Goal: Task Accomplishment & Management: Use online tool/utility

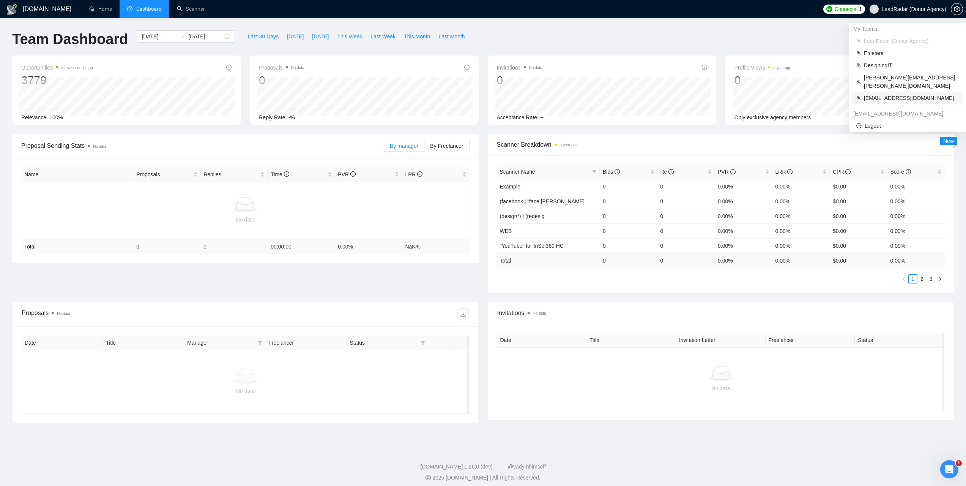
click at [886, 94] on span "[EMAIL_ADDRESS][DOMAIN_NAME]" at bounding box center [911, 98] width 95 height 8
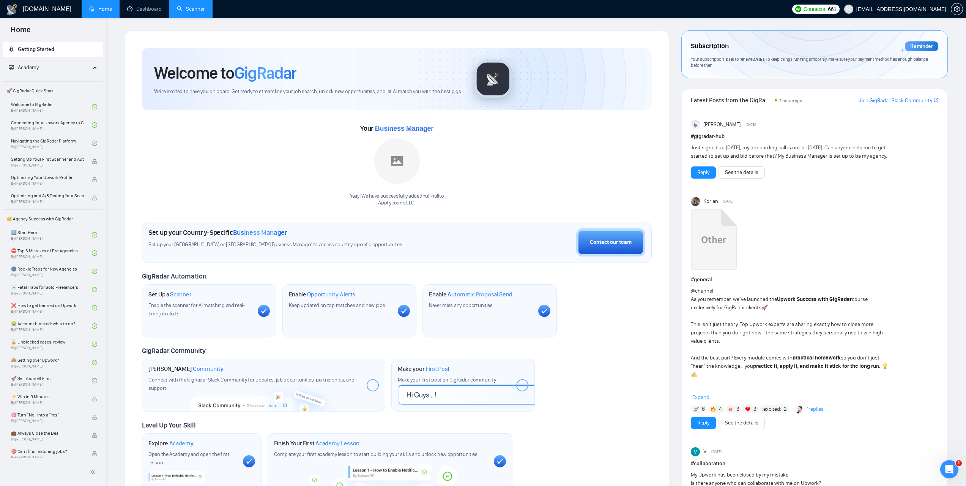
click at [197, 11] on link "Scanner" at bounding box center [191, 9] width 28 height 6
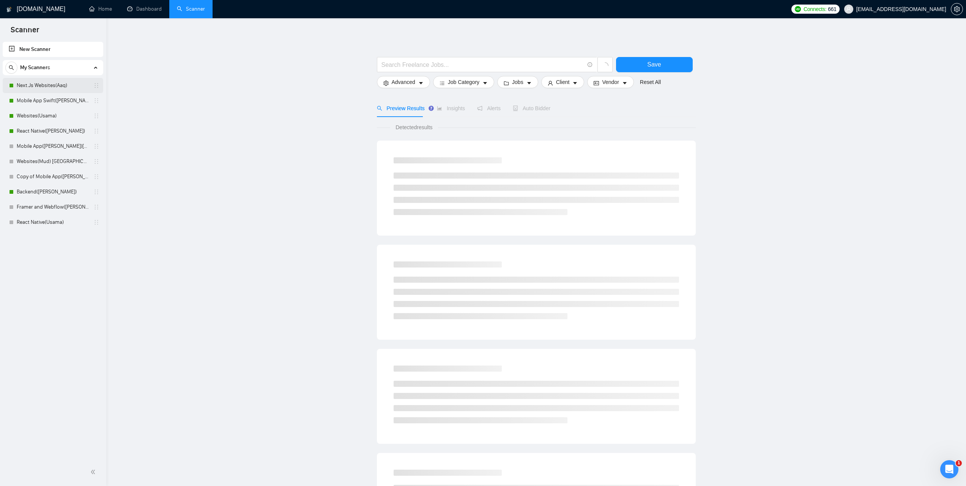
click at [49, 91] on link "Next.Js Websites(Aaq)" at bounding box center [53, 85] width 72 height 15
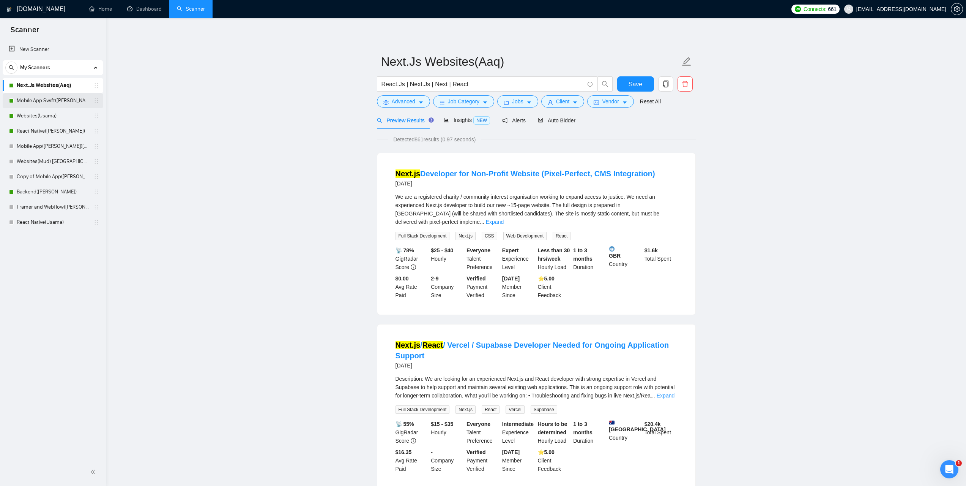
click at [35, 99] on link "Mobile App Swift([PERSON_NAME])" at bounding box center [53, 100] width 72 height 15
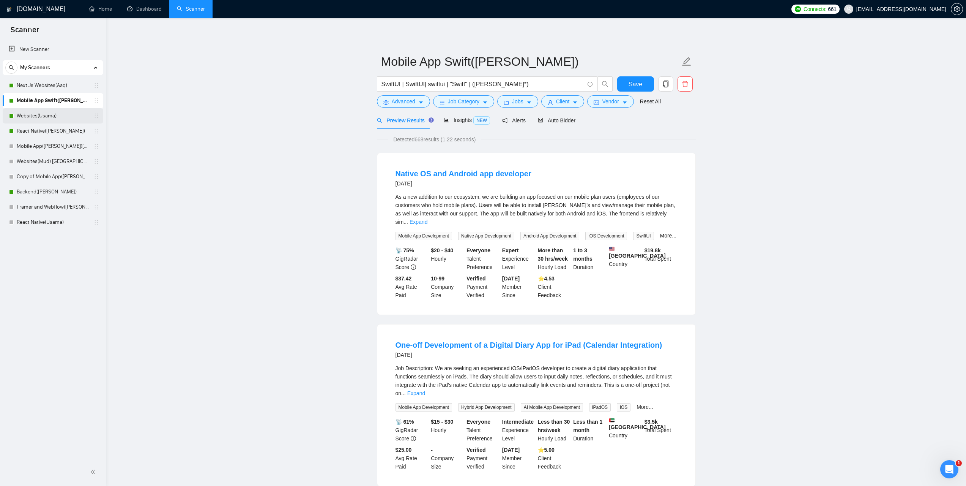
click at [34, 115] on link "Websites(Usama)" at bounding box center [53, 115] width 72 height 15
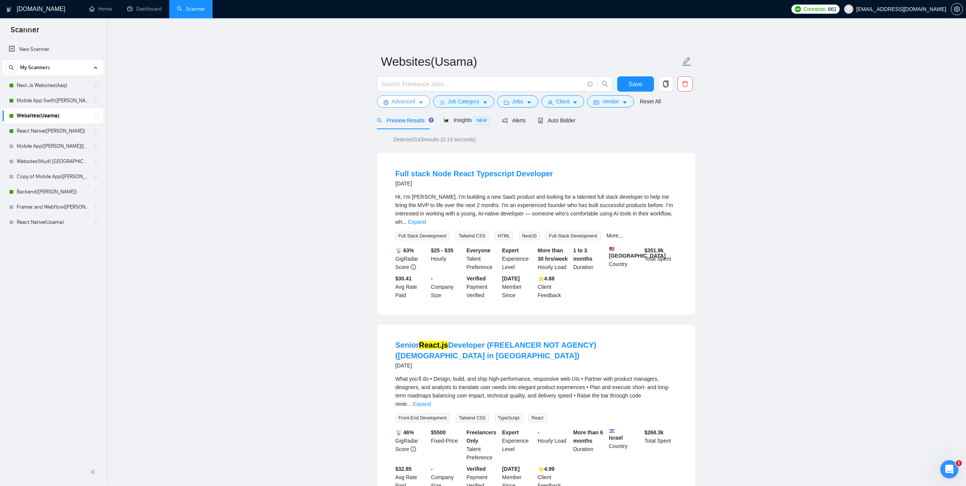
click at [409, 102] on span "Advanced" at bounding box center [404, 101] width 24 height 8
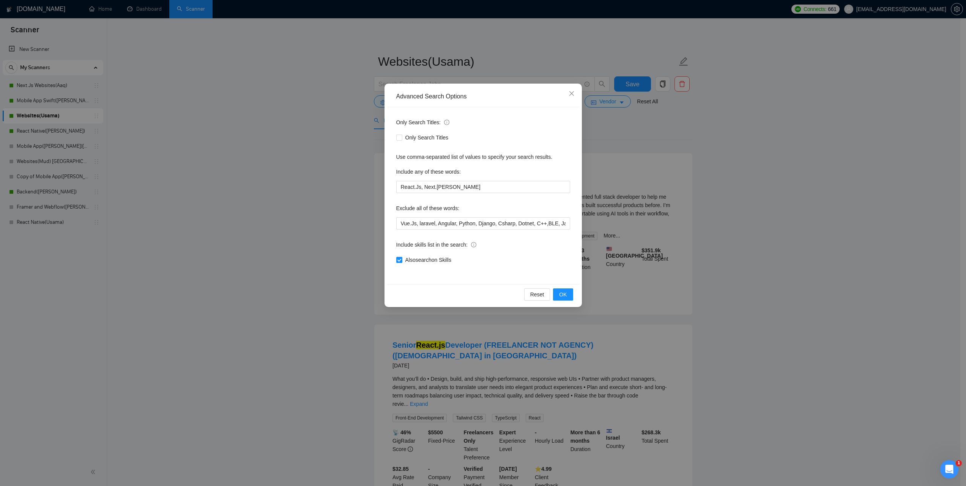
click at [779, 178] on div "Advanced Search Options Only Search Titles: Only Search Titles Use comma-separa…" at bounding box center [483, 243] width 966 height 486
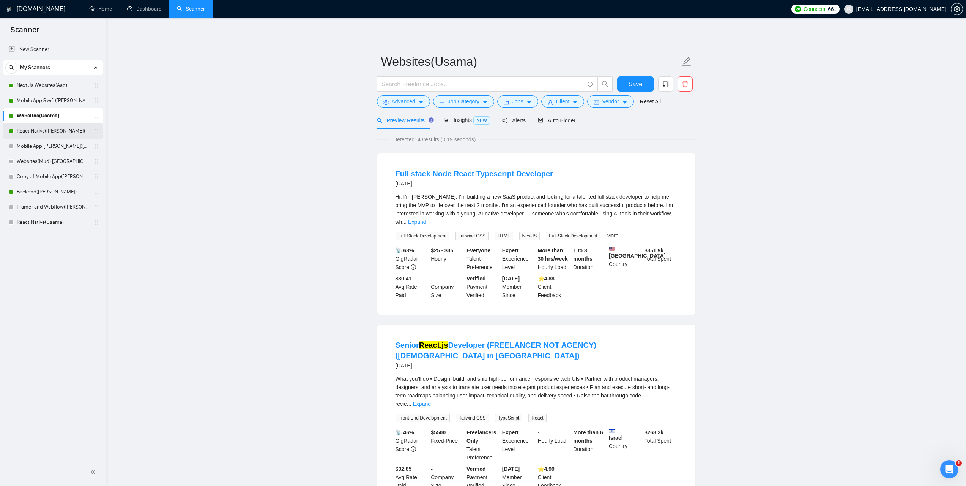
click at [36, 129] on link "React Native([PERSON_NAME])" at bounding box center [53, 130] width 72 height 15
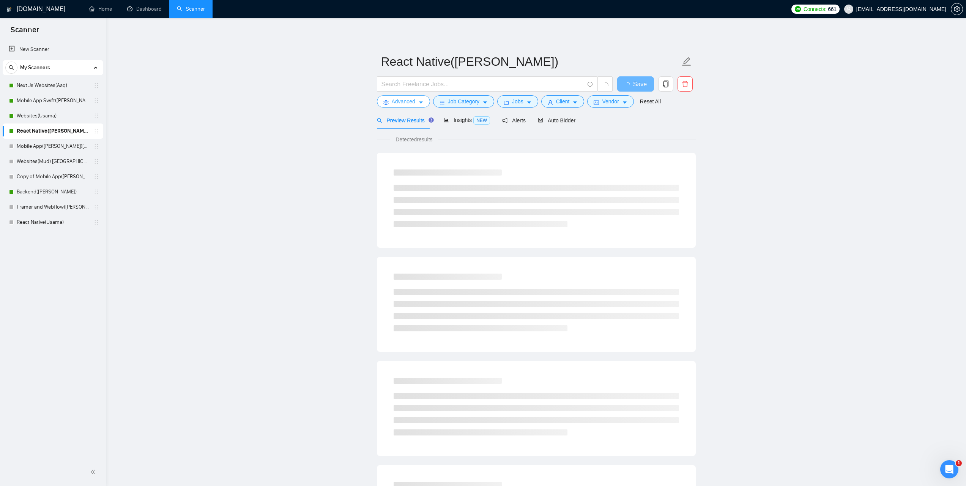
click at [409, 103] on span "Advanced" at bounding box center [404, 101] width 24 height 8
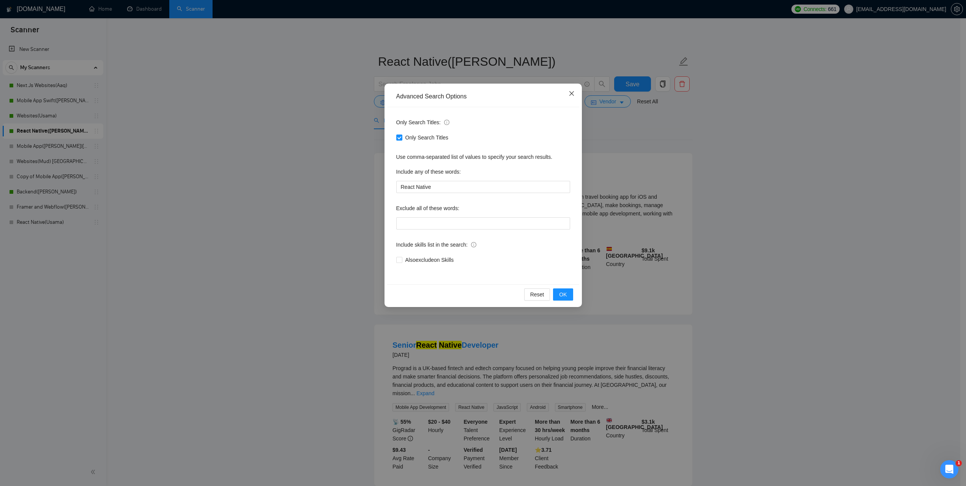
click at [573, 96] on icon "close" at bounding box center [572, 93] width 6 height 6
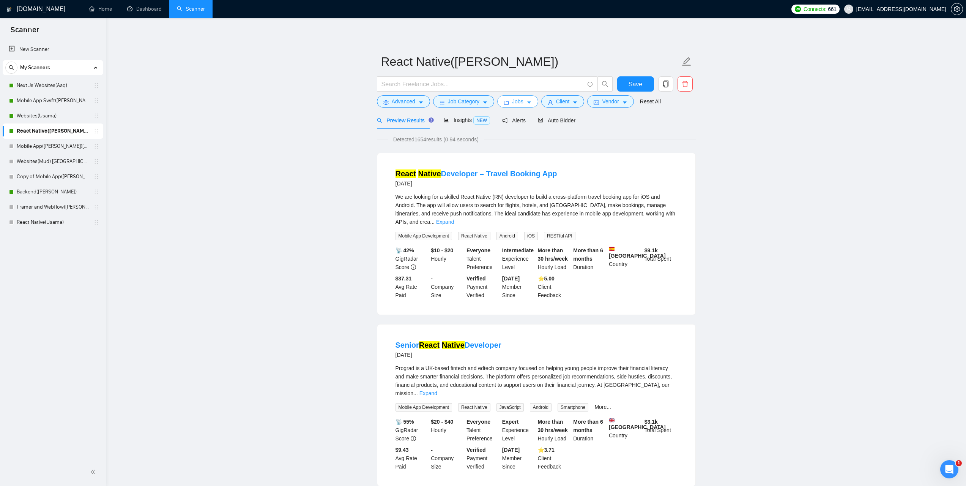
click at [527, 107] on button "Jobs" at bounding box center [517, 101] width 41 height 12
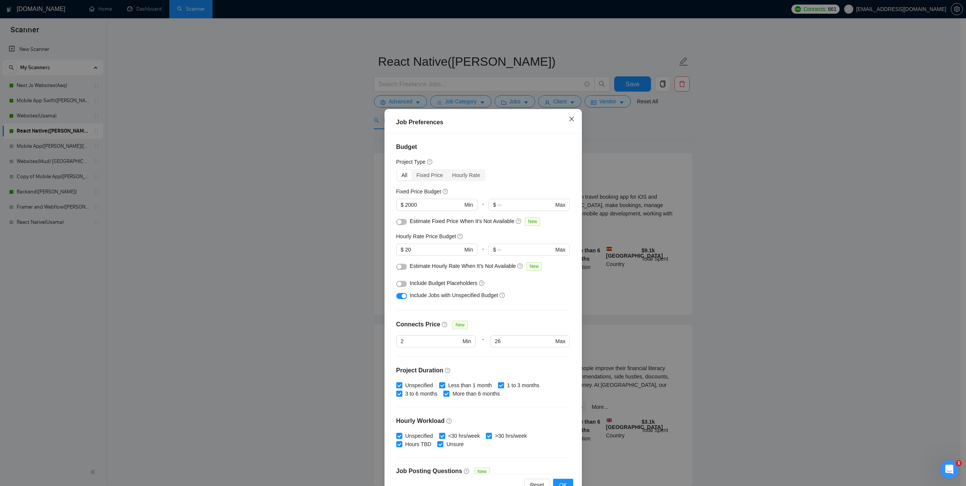
click at [571, 121] on icon "close" at bounding box center [572, 119] width 6 height 6
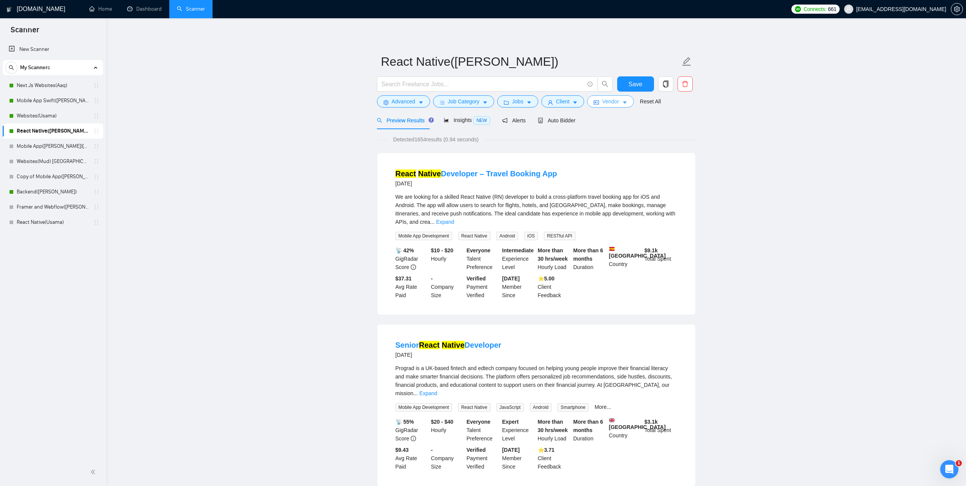
click at [602, 104] on span "Vendor" at bounding box center [610, 101] width 17 height 8
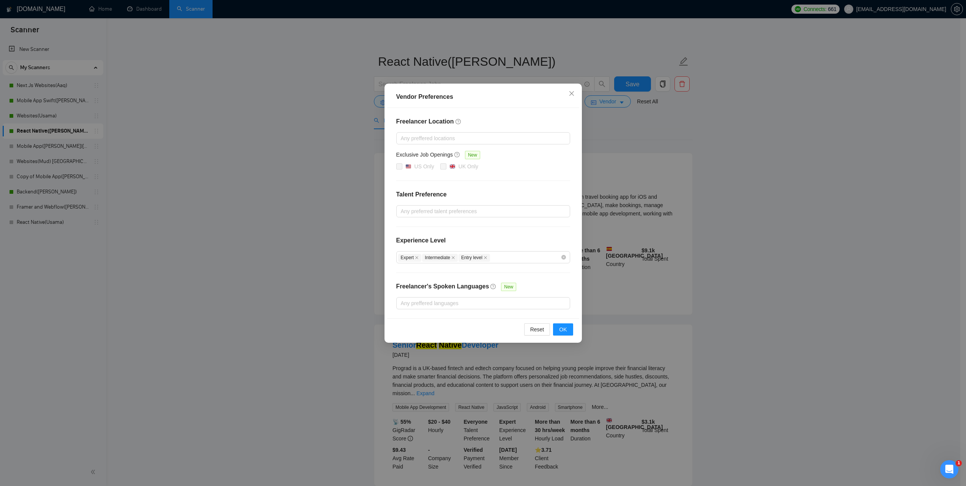
click at [741, 196] on div "Vendor Preferences Freelancer Location Any preffered locations Exclusive Job Op…" at bounding box center [483, 243] width 966 height 486
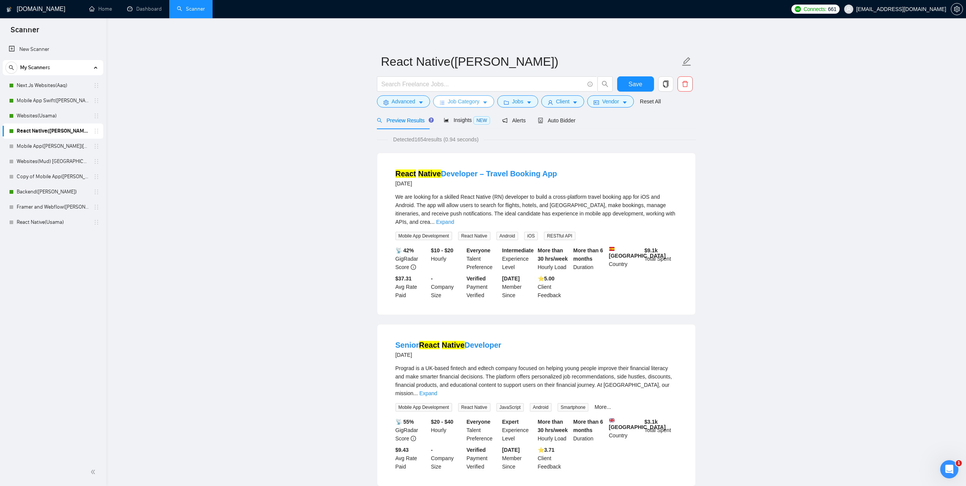
click at [484, 97] on button "Job Category" at bounding box center [463, 101] width 61 height 12
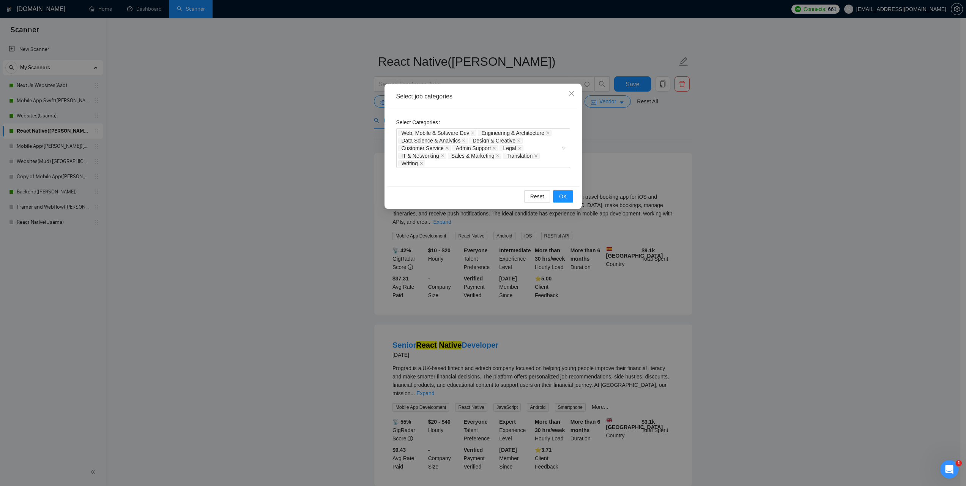
drag, startPoint x: 752, startPoint y: 175, endPoint x: 730, endPoint y: 164, distance: 24.3
click at [752, 174] on div "Select job categories Select Categories Web, Mobile & Software Dev Engineering …" at bounding box center [483, 243] width 966 height 486
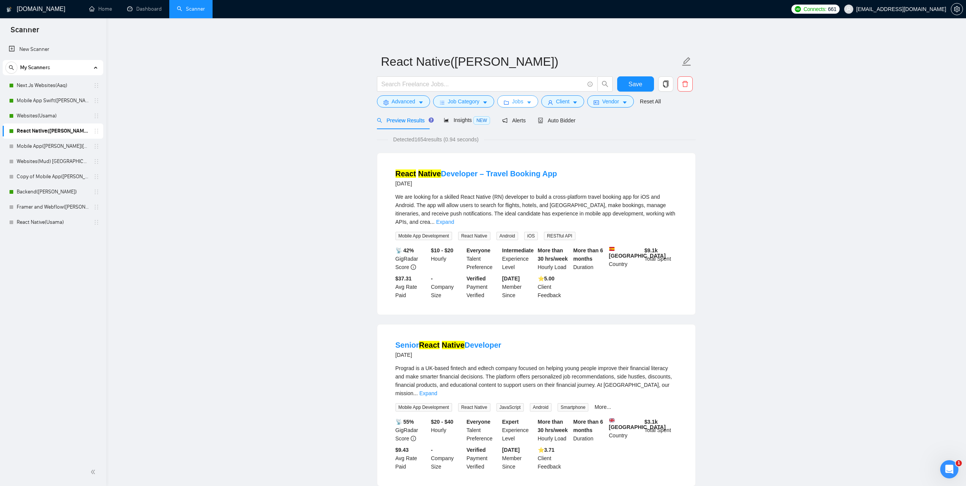
click at [517, 101] on span "Jobs" at bounding box center [517, 101] width 11 height 8
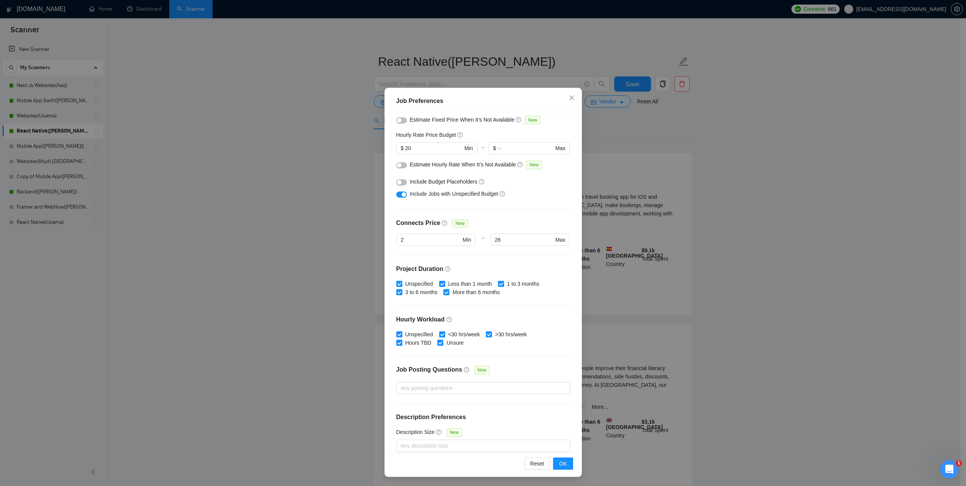
scroll to position [88, 0]
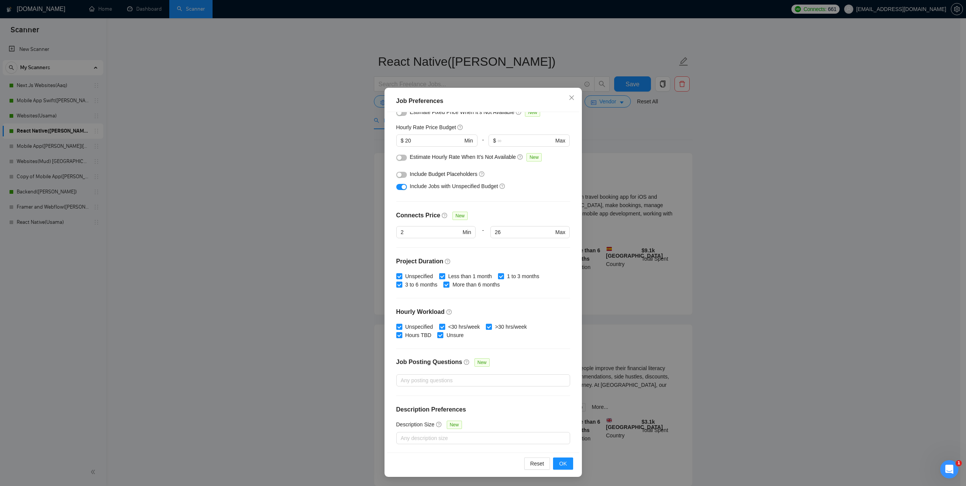
click at [702, 293] on div "Job Preferences Budget Project Type All Fixed Price Hourly Rate Fixed Price Bud…" at bounding box center [483, 243] width 966 height 486
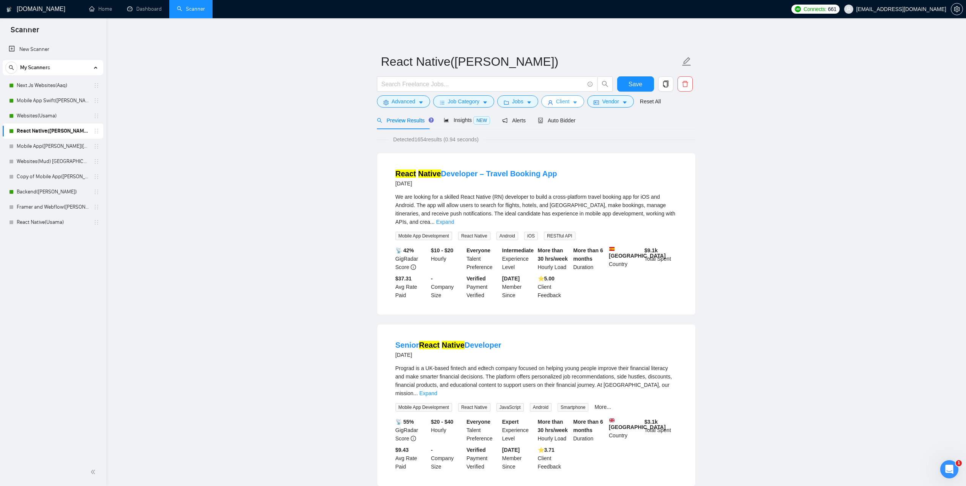
click at [559, 101] on span "Client" at bounding box center [563, 101] width 14 height 8
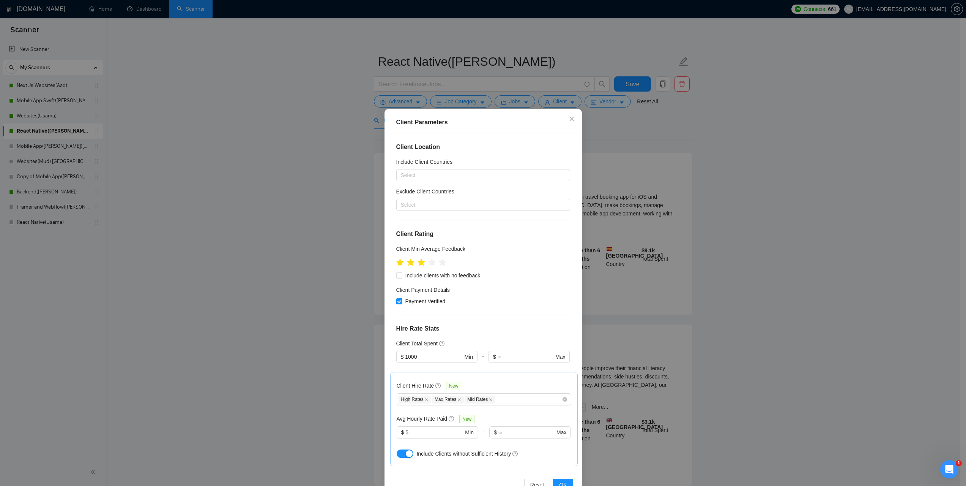
click at [795, 276] on div "Client Parameters Client Location Include Client Countries Select Exclude Clien…" at bounding box center [483, 243] width 966 height 486
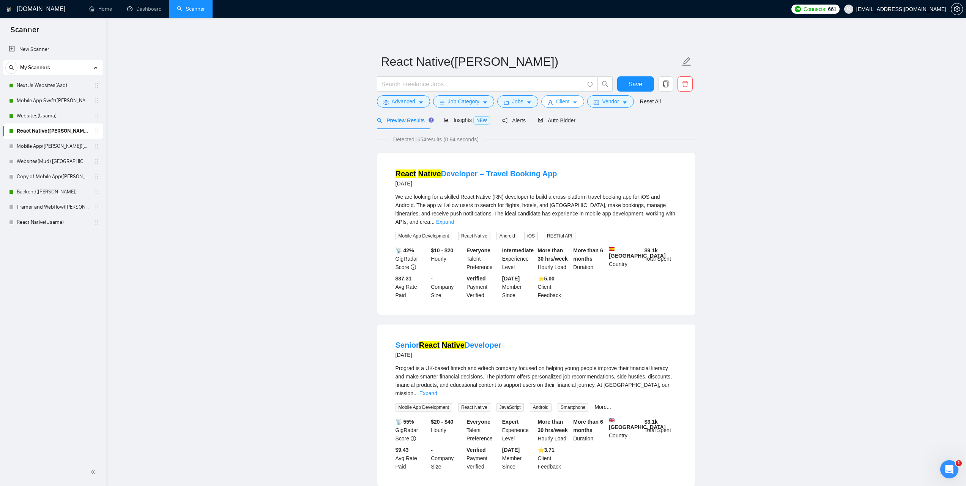
click at [566, 103] on span "Client" at bounding box center [563, 101] width 14 height 8
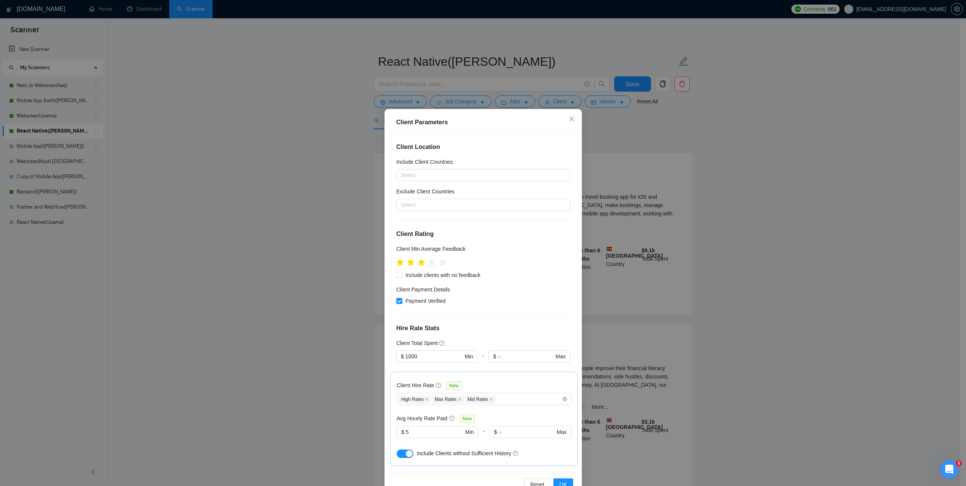
click at [788, 209] on div "Client Parameters Client Location Include Client Countries Select Exclude Clien…" at bounding box center [483, 243] width 966 height 486
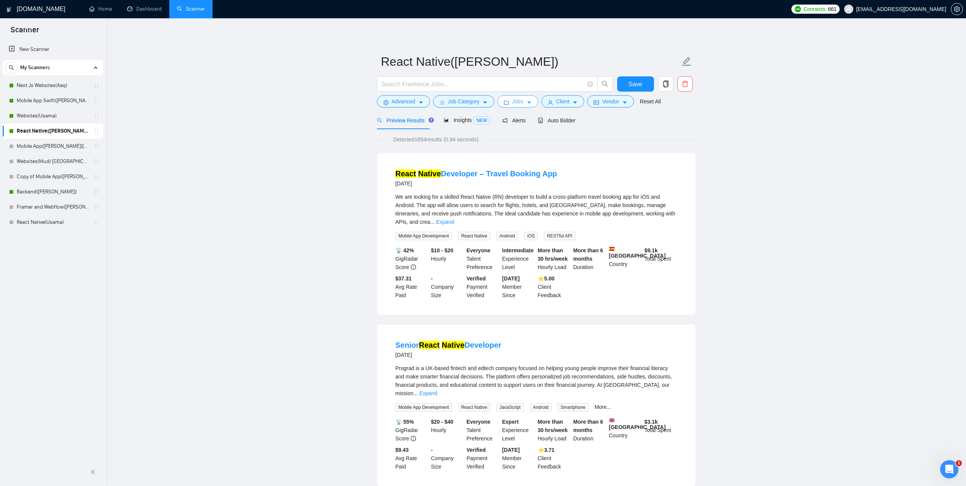
click at [512, 104] on span "Jobs" at bounding box center [517, 101] width 11 height 8
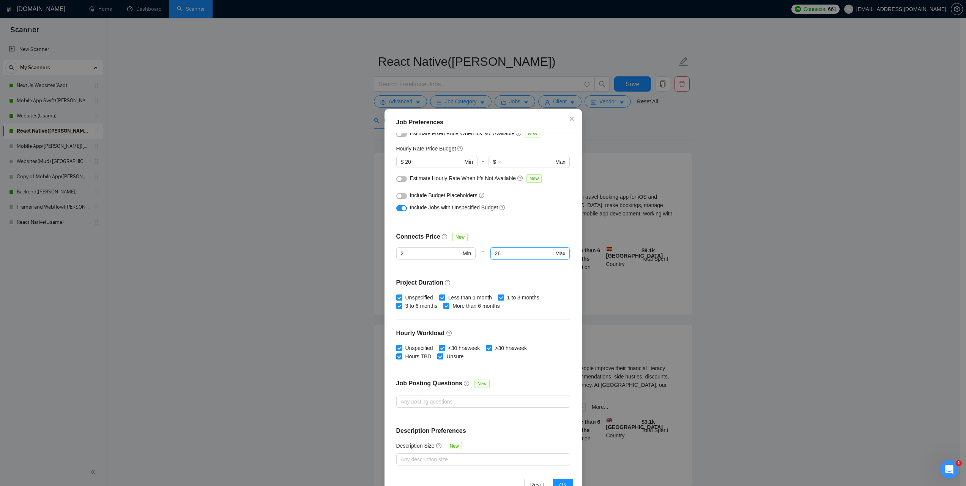
drag, startPoint x: 509, startPoint y: 251, endPoint x: 483, endPoint y: 253, distance: 27.0
click at [483, 253] on div "2 Min - 26 26 Max" at bounding box center [483, 257] width 174 height 21
drag, startPoint x: 390, startPoint y: 256, endPoint x: 383, endPoint y: 257, distance: 7.7
click at [385, 257] on div "Job Preferences Budget Project Type All Fixed Price Hourly Rate Fixed Price Bud…" at bounding box center [483, 303] width 197 height 388
click at [735, 263] on div "Job Preferences Budget Project Type All Fixed Price Hourly Rate Fixed Price Bud…" at bounding box center [483, 243] width 966 height 486
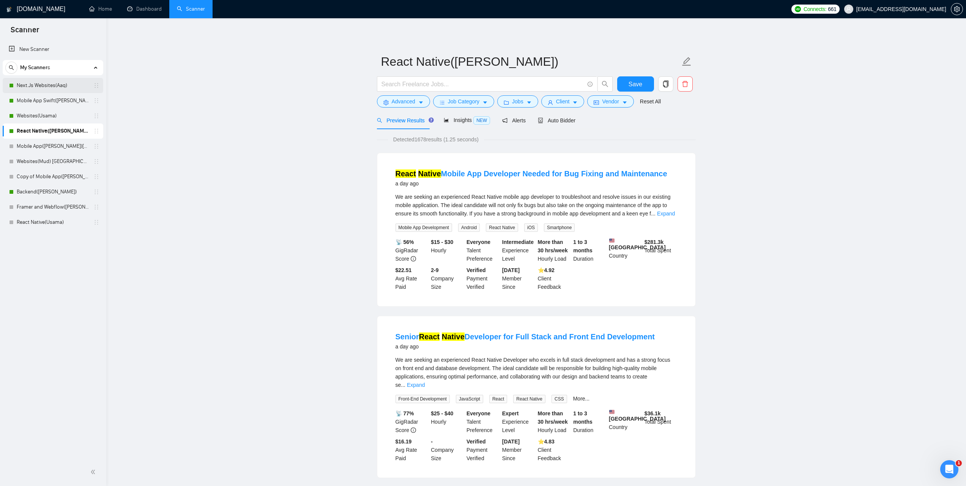
click at [50, 91] on link "Next.Js Websites(Aaq)" at bounding box center [53, 85] width 72 height 15
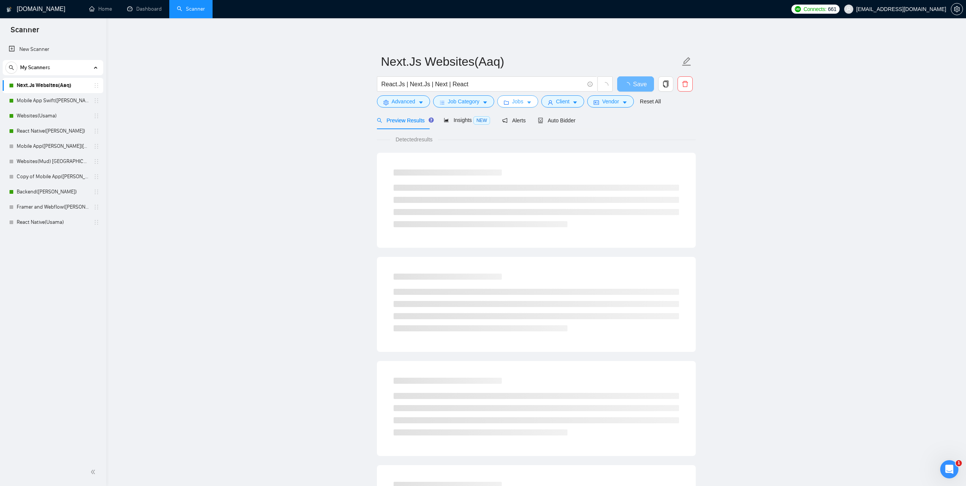
click at [528, 104] on icon "caret-down" at bounding box center [529, 102] width 5 height 5
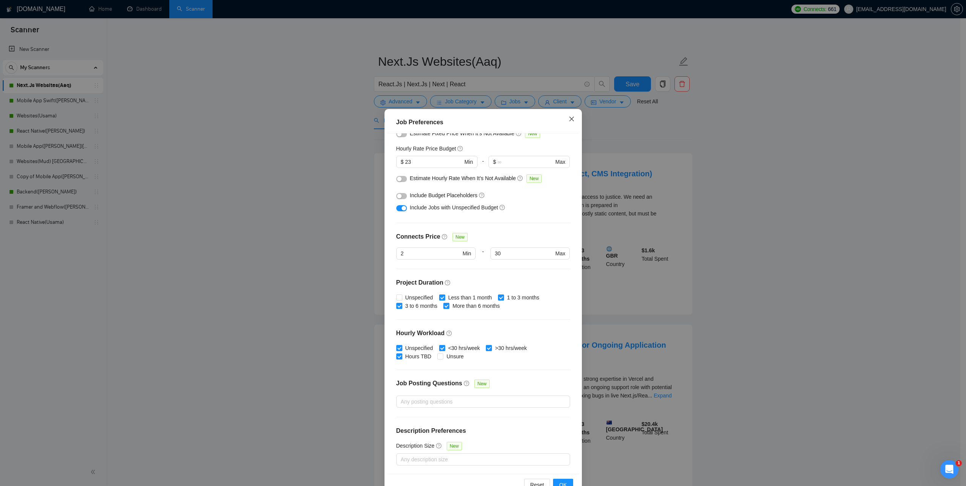
click at [570, 124] on span "Close" at bounding box center [572, 119] width 21 height 21
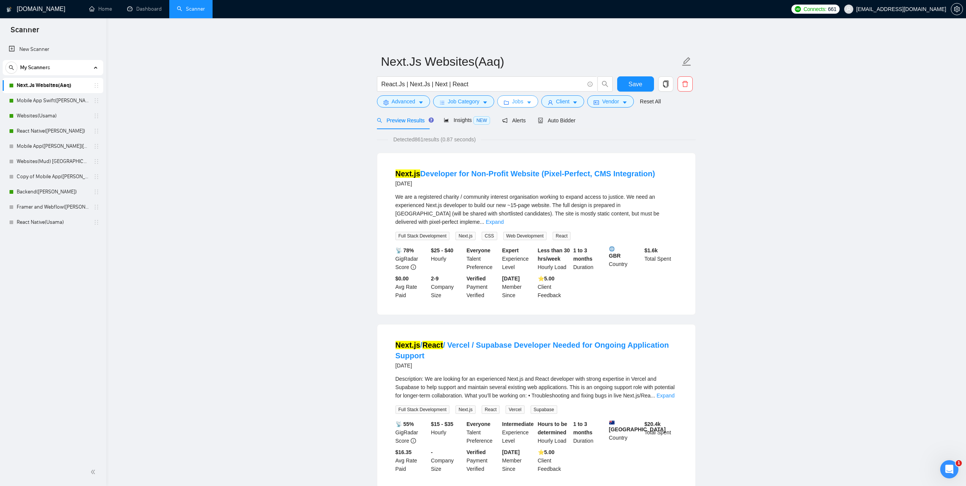
click at [528, 102] on icon "caret-down" at bounding box center [529, 103] width 4 height 2
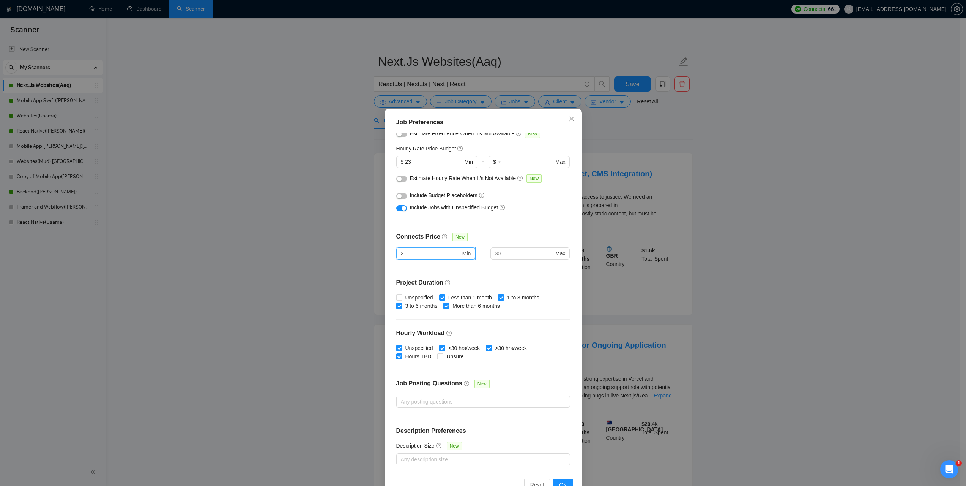
click at [417, 254] on input "2" at bounding box center [431, 253] width 60 height 8
click at [754, 267] on div "Job Preferences Budget Project Type All Fixed Price Hourly Rate Fixed Price Bud…" at bounding box center [483, 243] width 966 height 486
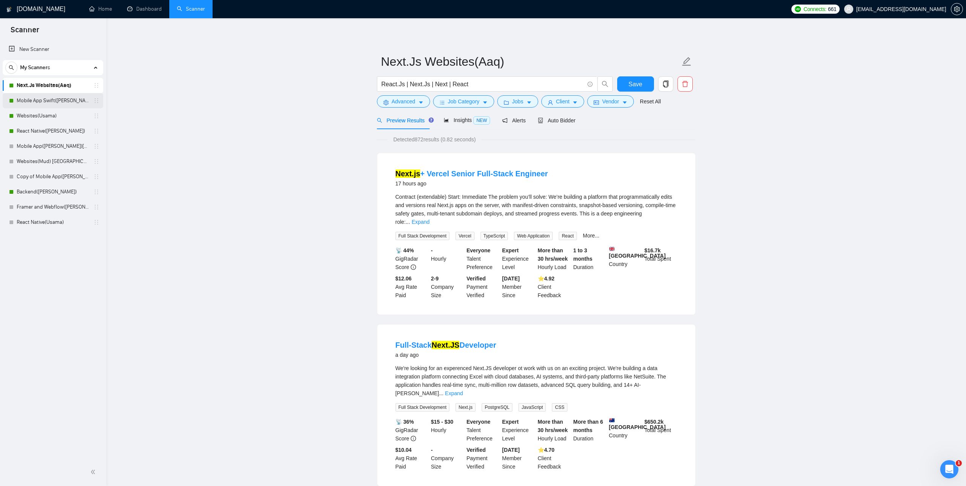
click at [51, 103] on link "Mobile App Swift([PERSON_NAME])" at bounding box center [53, 100] width 72 height 15
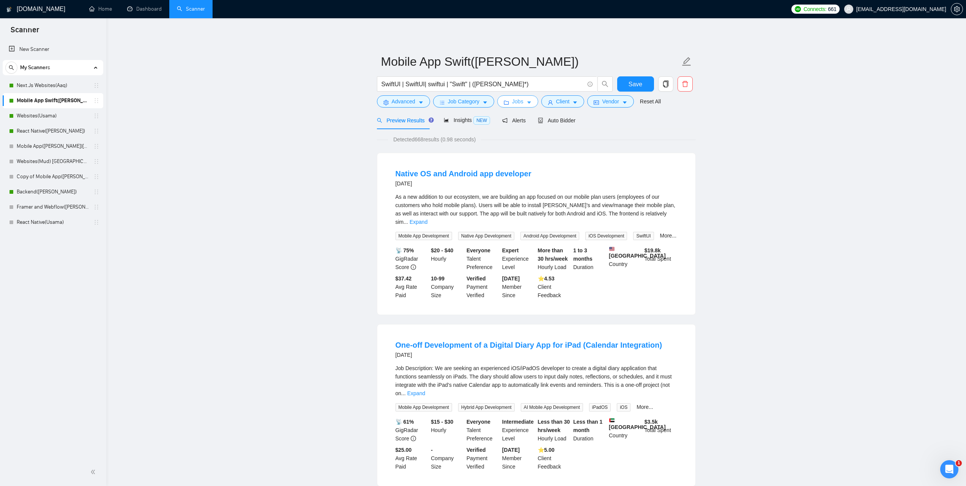
click at [521, 101] on span "Jobs" at bounding box center [517, 101] width 11 height 8
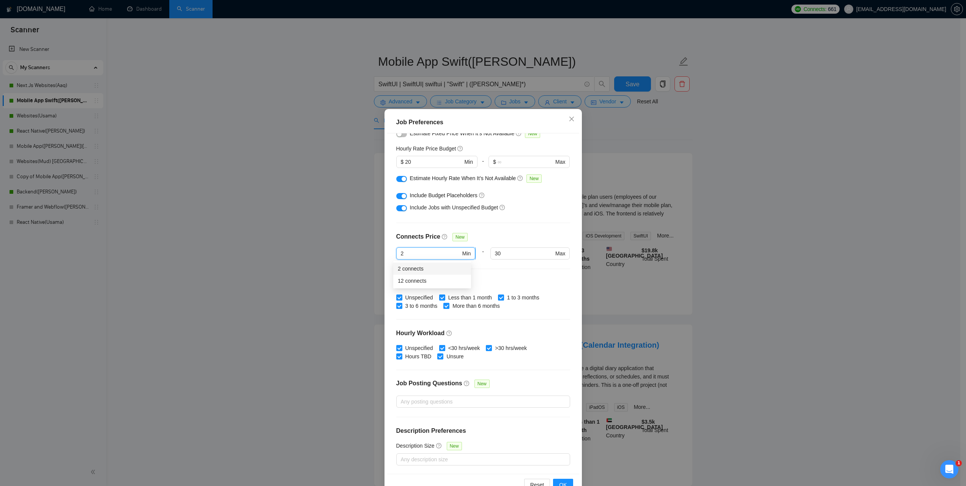
click at [421, 254] on input "2" at bounding box center [431, 253] width 60 height 8
click at [755, 256] on div "Job Preferences Budget Project Type All Fixed Price Hourly Rate Fixed Price Bud…" at bounding box center [483, 243] width 966 height 486
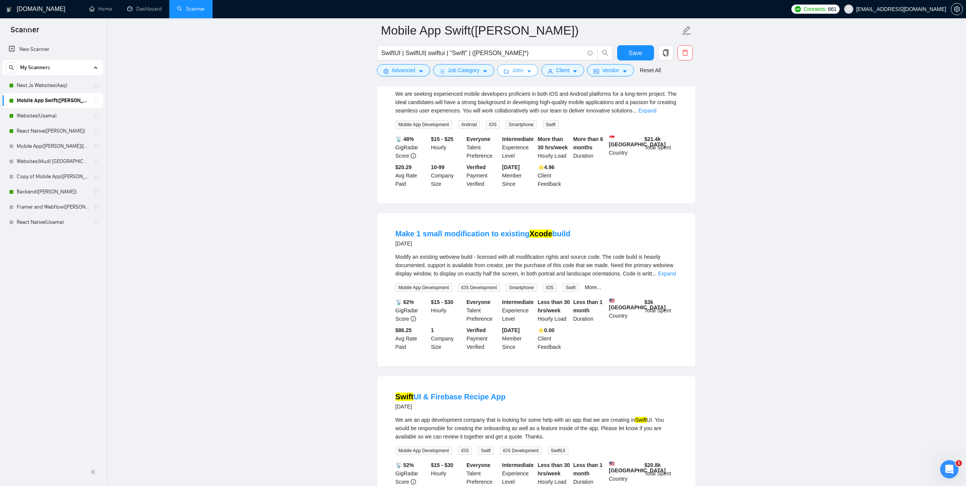
scroll to position [266, 0]
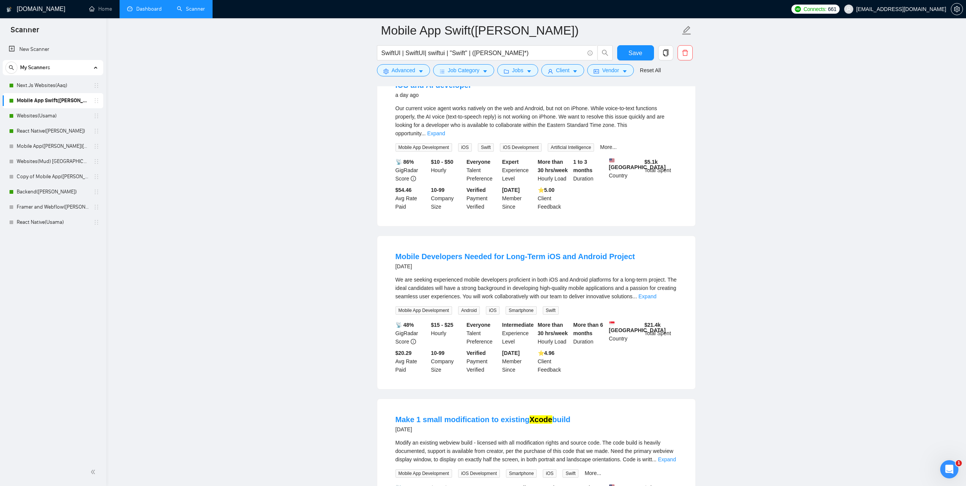
click at [155, 10] on link "Dashboard" at bounding box center [144, 9] width 35 height 6
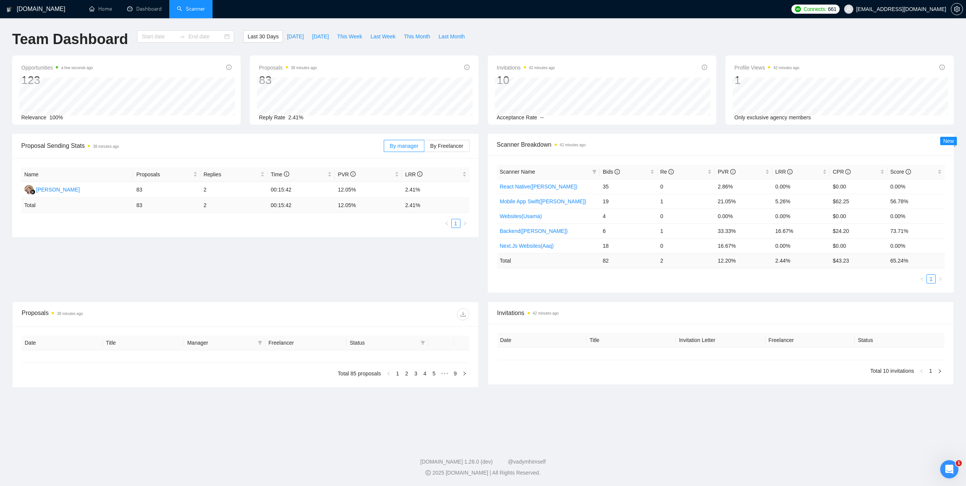
type input "[DATE]"
